Goal: Task Accomplishment & Management: Manage account settings

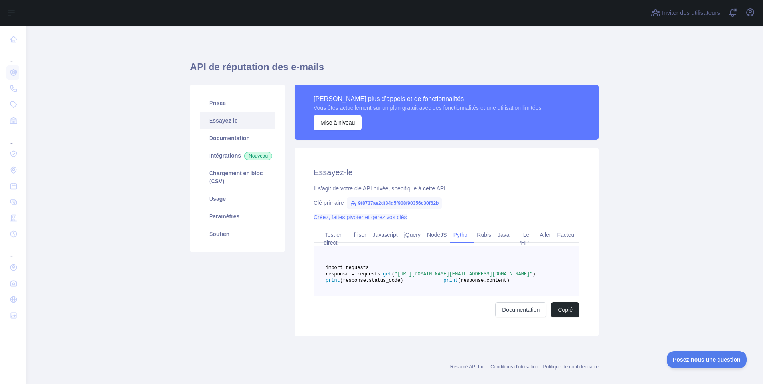
click at [333, 215] on link "Créez, faites pivoter et gérez vos clés" at bounding box center [359, 217] width 93 height 6
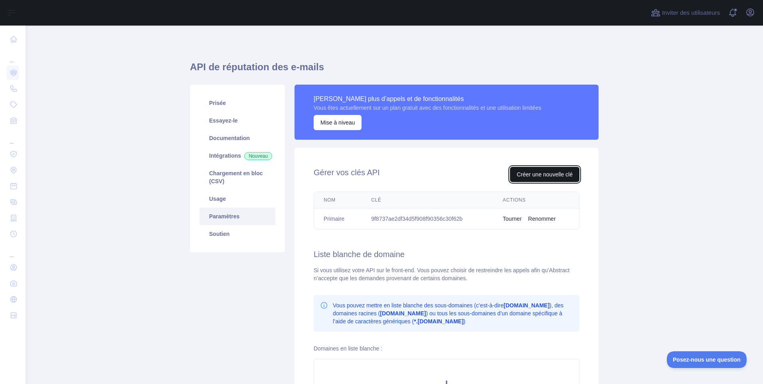
click at [539, 177] on button "Créer une nouvelle clé" at bounding box center [544, 174] width 69 height 15
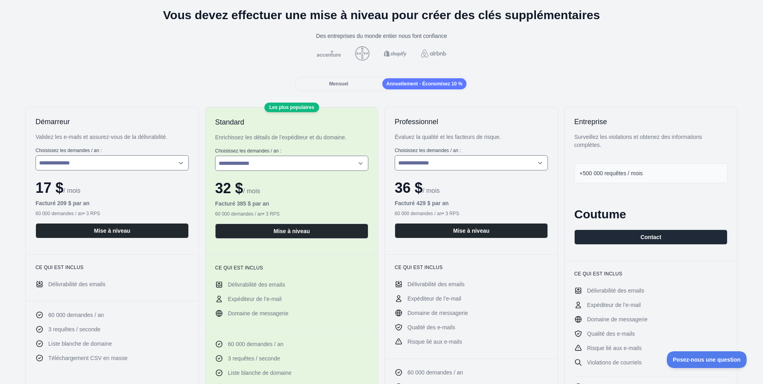
scroll to position [40, 0]
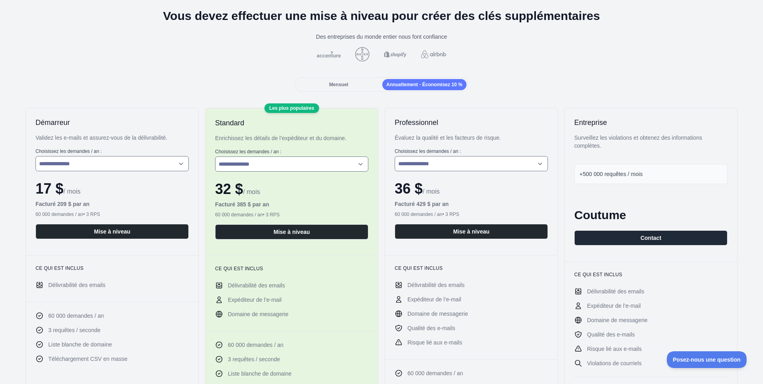
click at [317, 87] on div "Mensuel" at bounding box center [338, 84] width 84 height 11
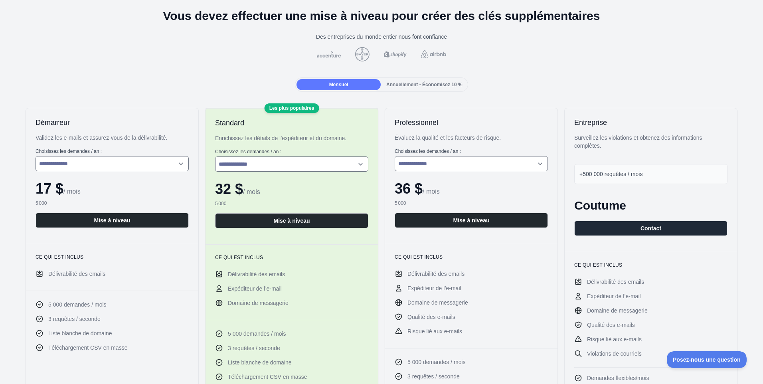
click at [424, 85] on span "Annuellement - Économisez 10 %" at bounding box center [424, 85] width 76 height 6
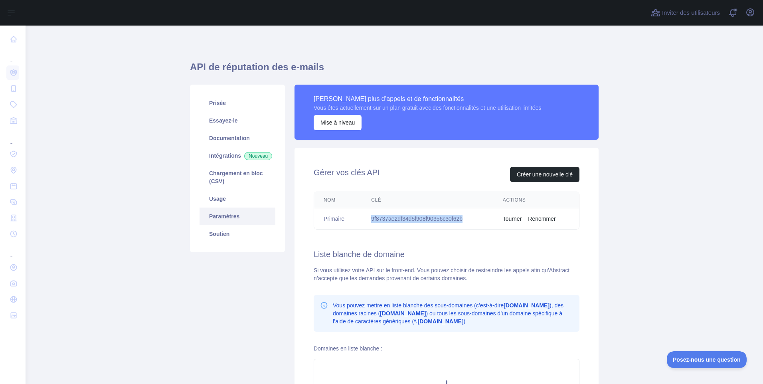
drag, startPoint x: 364, startPoint y: 217, endPoint x: 475, endPoint y: 224, distance: 110.7
click at [475, 224] on td "9f8737ae2df34d5f908f90356c30f62b" at bounding box center [427, 218] width 132 height 21
click at [183, 39] on main "API de réputation des e-mails Prisée Essayez-le Documentation Intégrations Nouv…" at bounding box center [394, 205] width 737 height 358
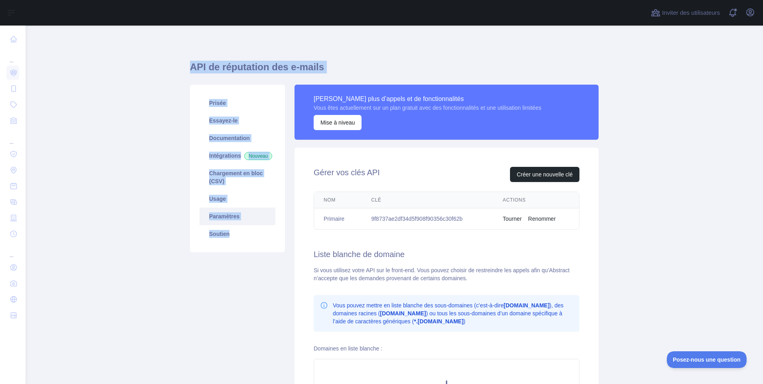
scroll to position [116, 0]
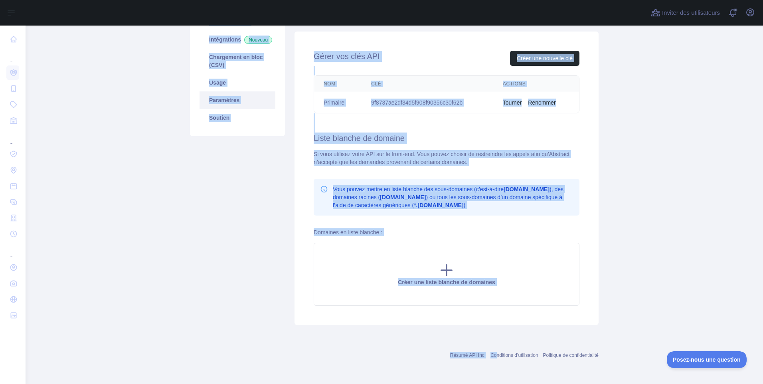
drag, startPoint x: 184, startPoint y: 53, endPoint x: 491, endPoint y: 343, distance: 421.5
click at [491, 343] on main "API de réputation des e-mails Prisée Essayez-le Documentation Intégrations Nouv…" at bounding box center [394, 205] width 737 height 358
copy div "API de réputation des e-mails Prisée Essayez-le Documentation Intégrations Nouv…"
click at [268, 192] on div "Prisée Essayez-le Documentation Intégrations Nouveau Chargement en bloc (CSV) U…" at bounding box center [237, 146] width 104 height 356
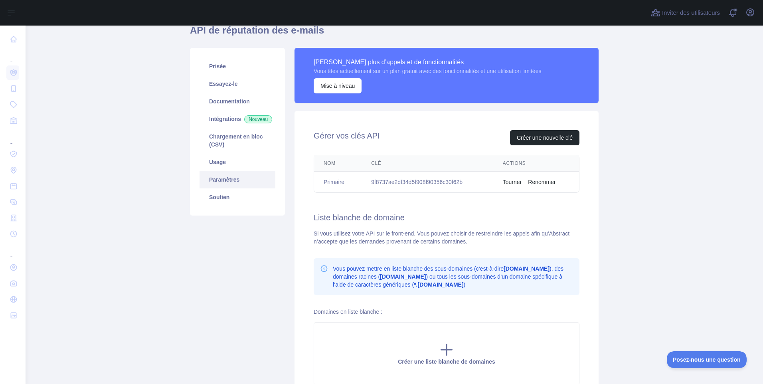
scroll to position [36, 0]
click at [528, 182] on button "Renommer" at bounding box center [542, 182] width 28 height 8
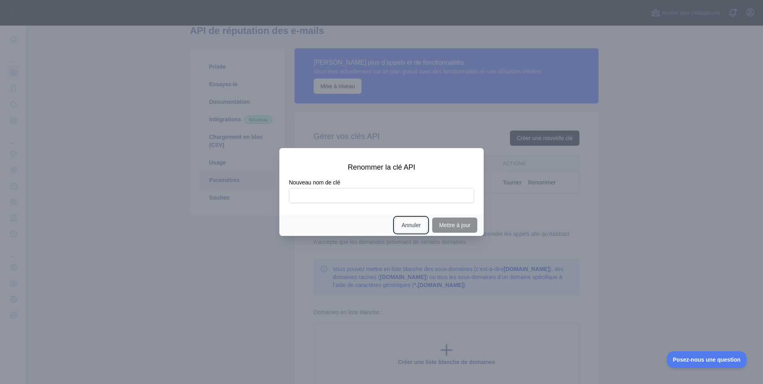
click at [417, 225] on button "Annuler" at bounding box center [410, 224] width 33 height 15
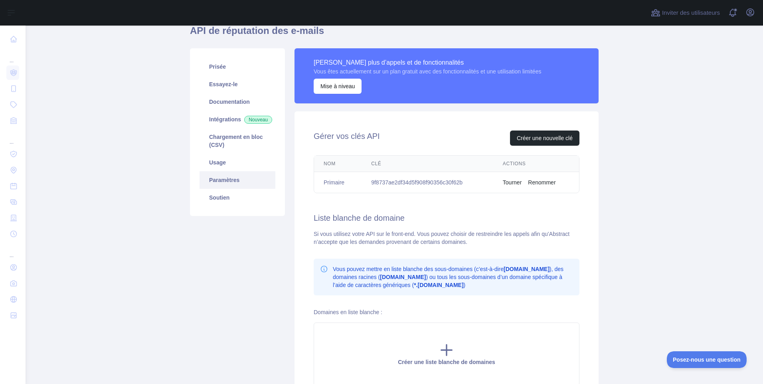
click at [505, 183] on button "Tourner" at bounding box center [512, 182] width 19 height 8
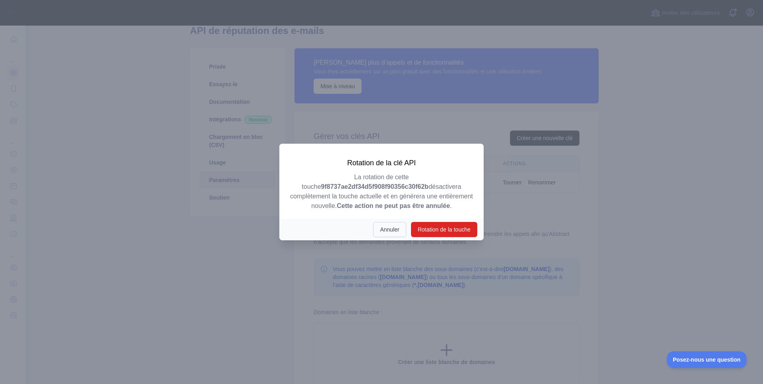
click at [387, 235] on button "Annuler" at bounding box center [389, 229] width 33 height 15
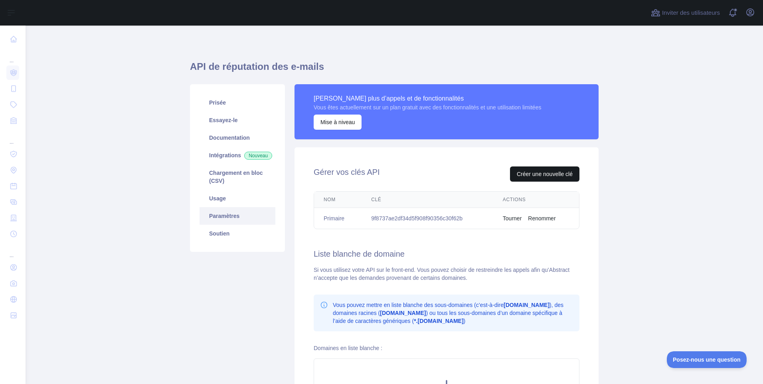
scroll to position [0, 0]
click at [532, 221] on button "Renommer" at bounding box center [542, 219] width 28 height 8
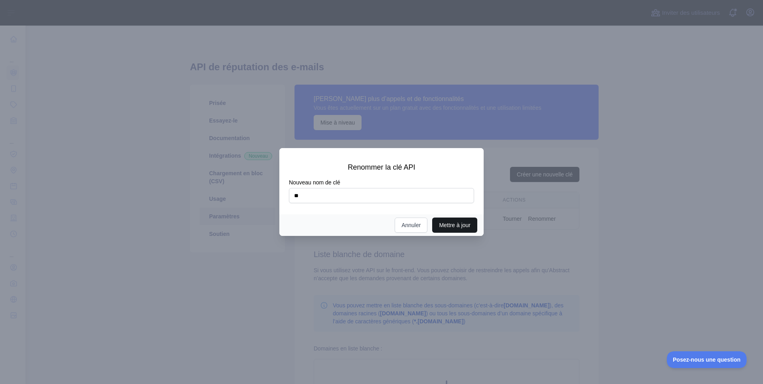
type input "**"
click at [462, 221] on button "Mettre à jour" at bounding box center [454, 224] width 45 height 15
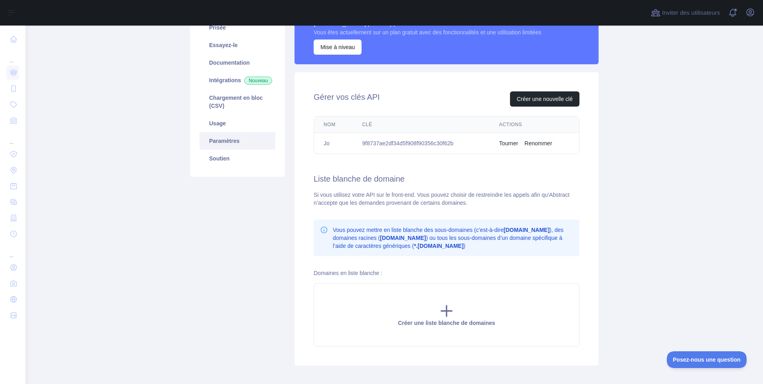
scroll to position [36, 0]
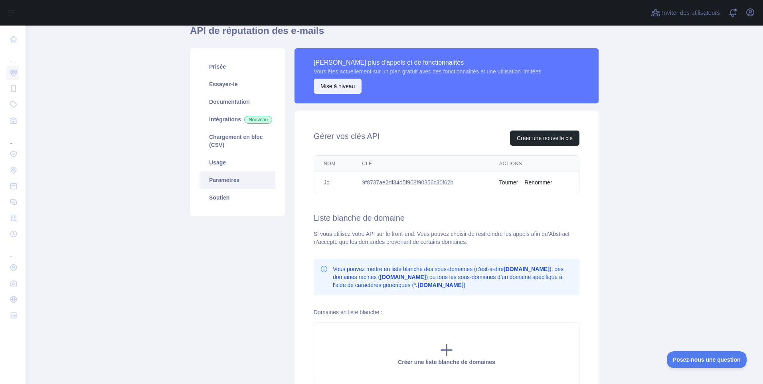
click at [331, 88] on button "Mise à niveau" at bounding box center [337, 86] width 48 height 15
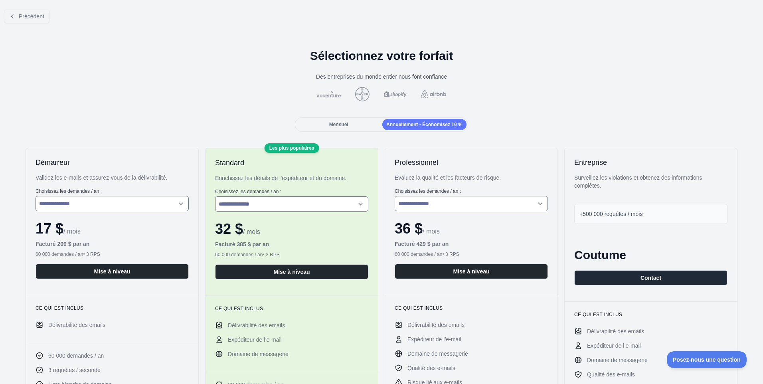
click at [57, 172] on div "**********" at bounding box center [112, 221] width 172 height 147
click at [16, 16] on button "Précédent" at bounding box center [26, 17] width 45 height 14
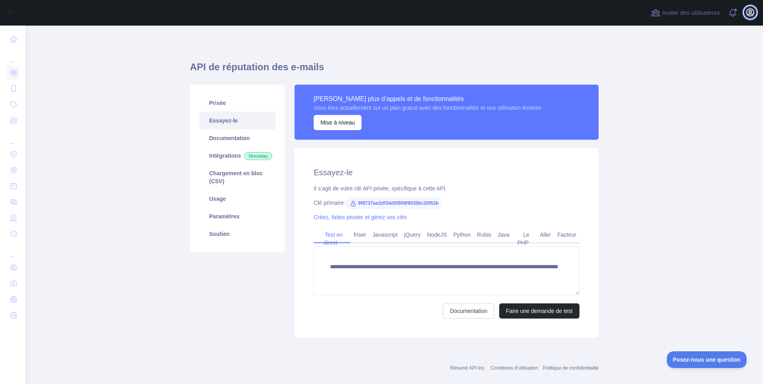
click at [748, 12] on icon "button" at bounding box center [750, 13] width 10 height 10
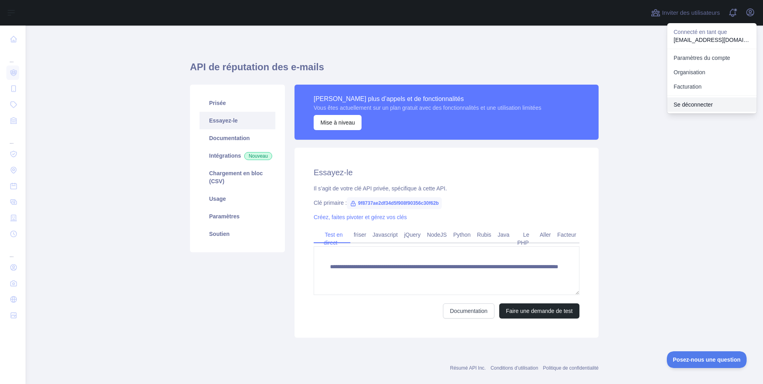
click at [694, 106] on button "Se déconnecter" at bounding box center [711, 104] width 89 height 14
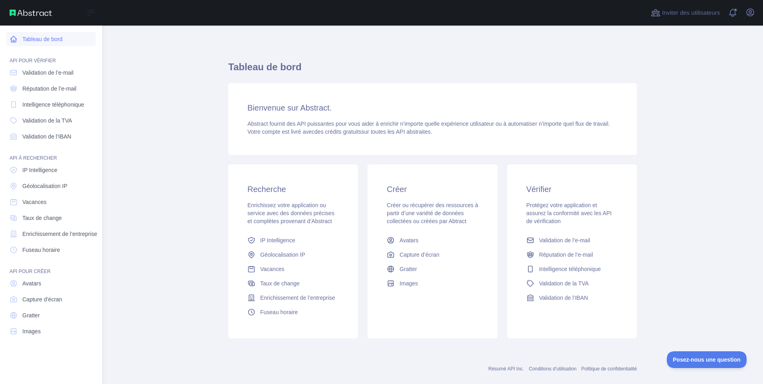
click at [43, 37] on font "Tableau de bord" at bounding box center [42, 39] width 40 height 8
click at [41, 73] on span "Validation de l’e-mail" at bounding box center [47, 73] width 51 height 8
